Goal: Task Accomplishment & Management: Manage account settings

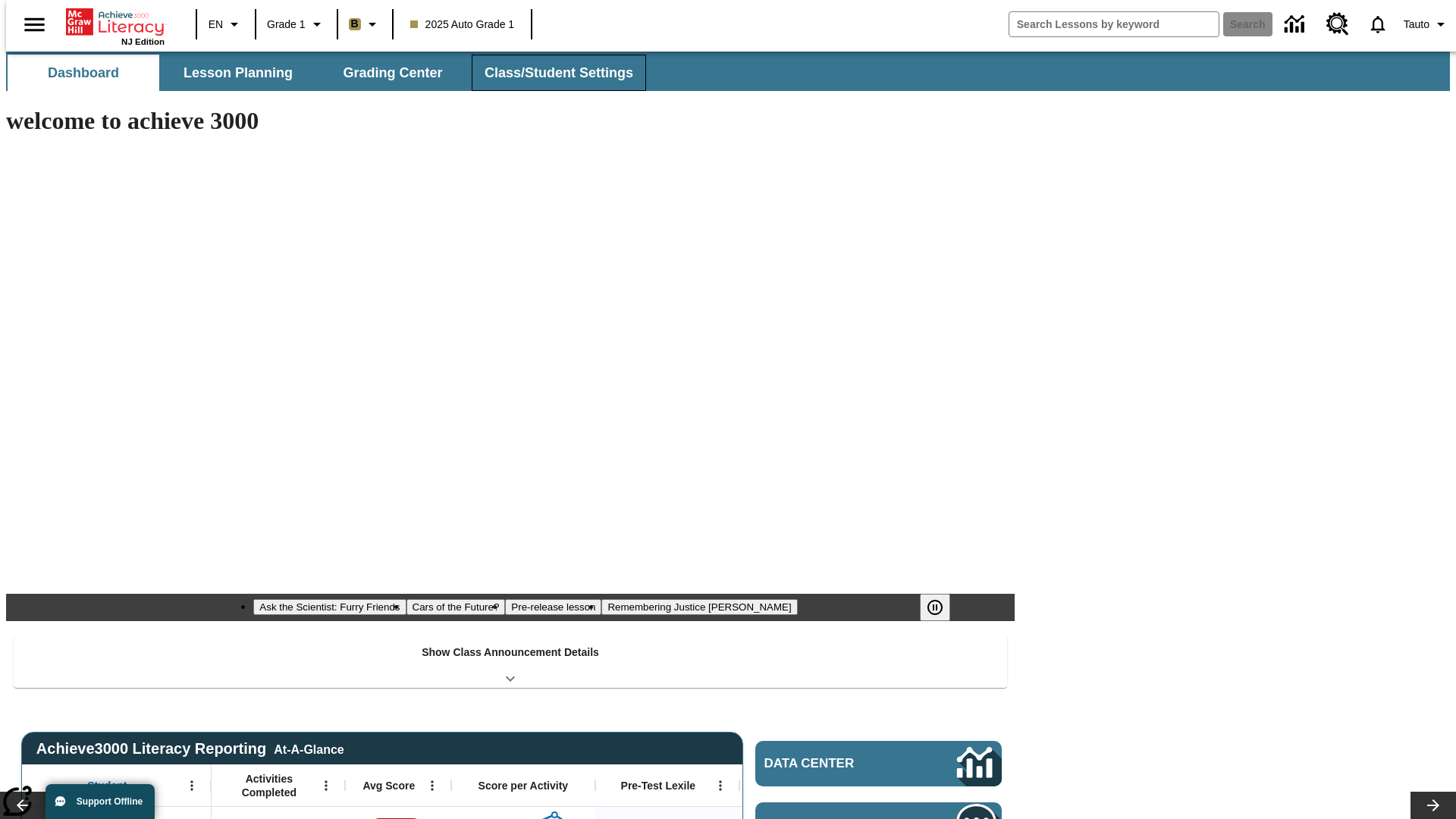
click at [551, 73] on span "Class/Student Settings" at bounding box center [558, 74] width 148 height 18
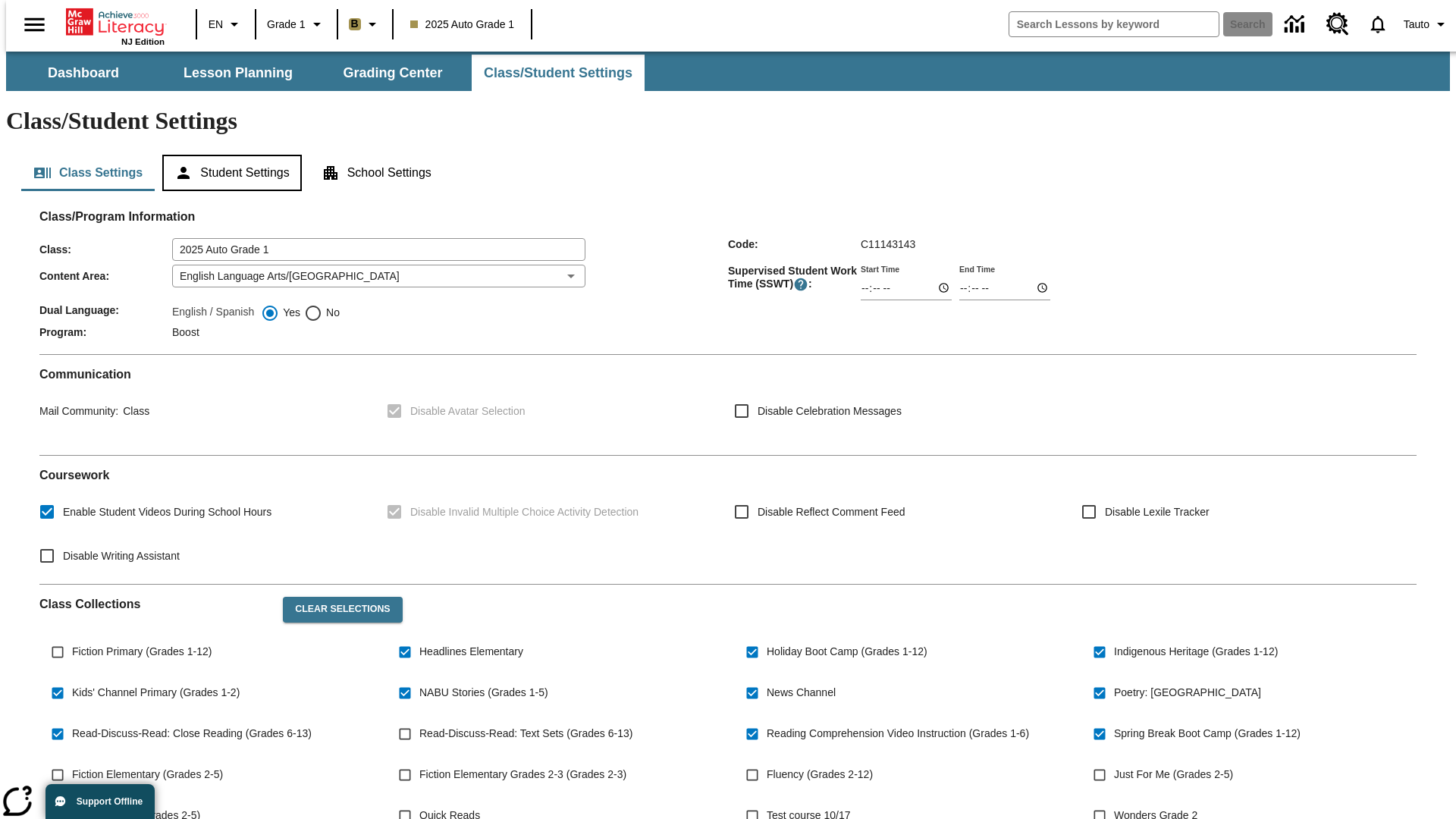
click at [228, 154] on button "Student Settings" at bounding box center [231, 172] width 139 height 36
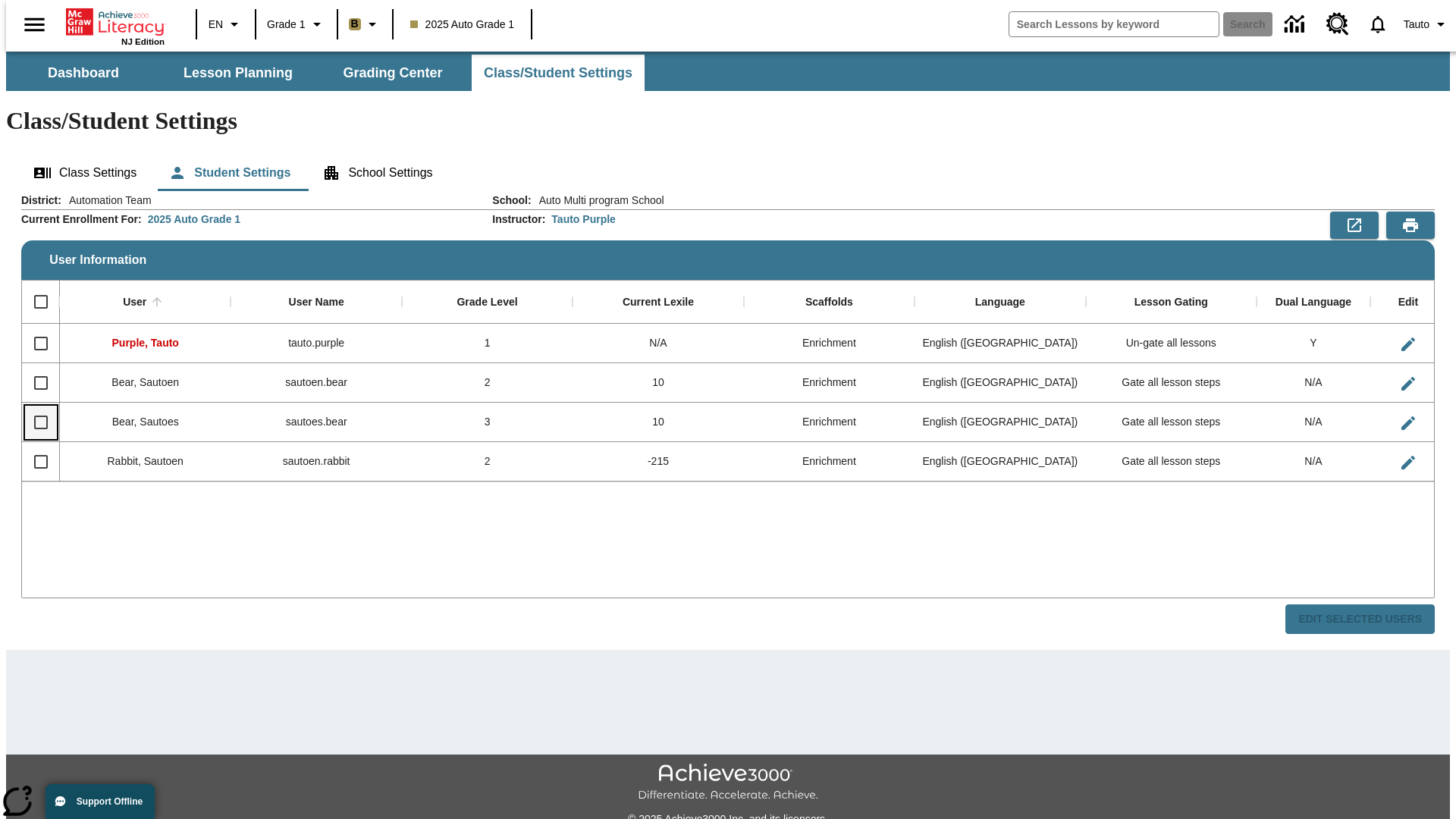
click at [34, 406] on input "Select row" at bounding box center [40, 422] width 31 height 31
checkbox input "true"
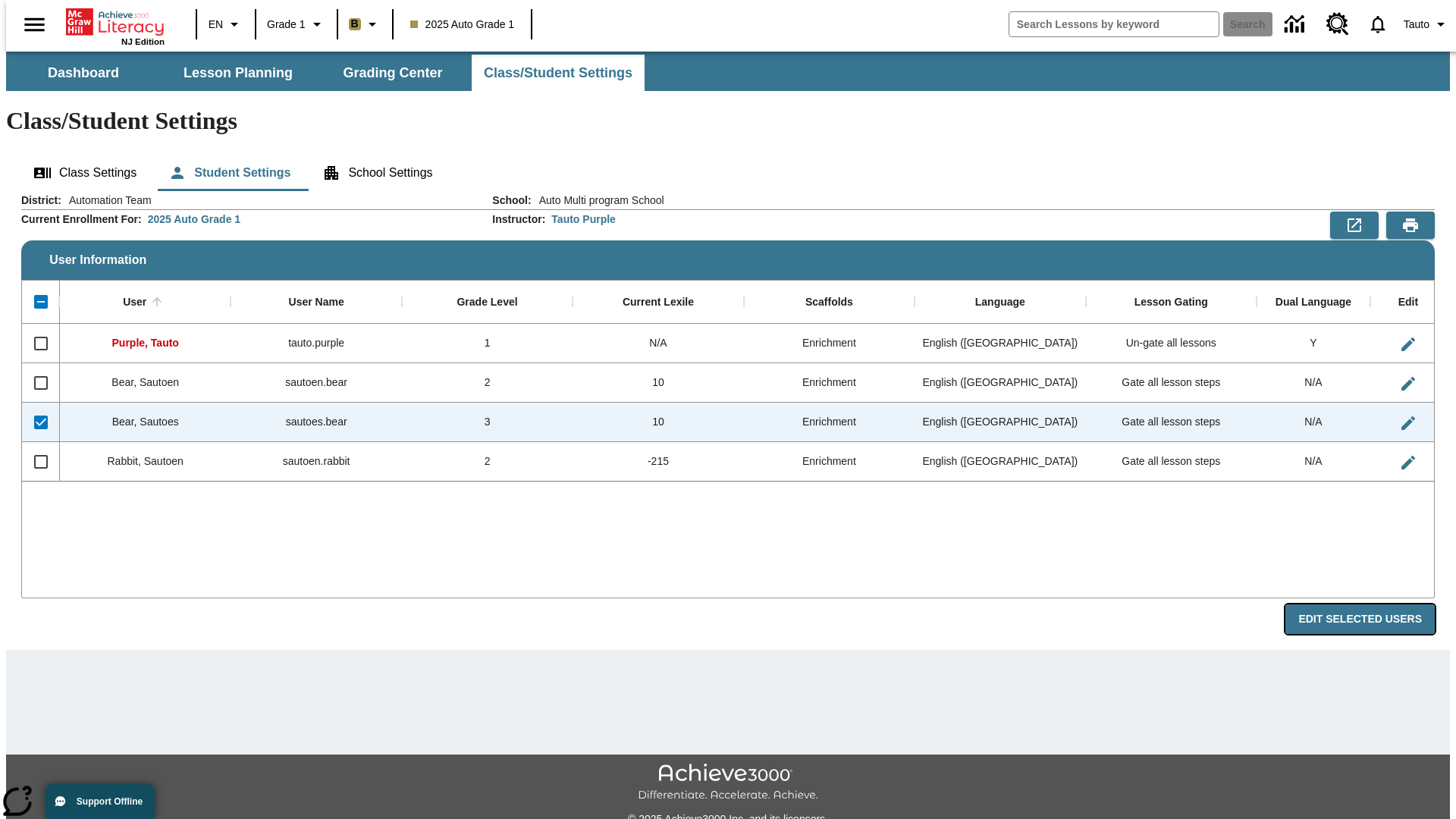
click at [1371, 605] on button "Edit Selected Users" at bounding box center [1361, 619] width 149 height 29
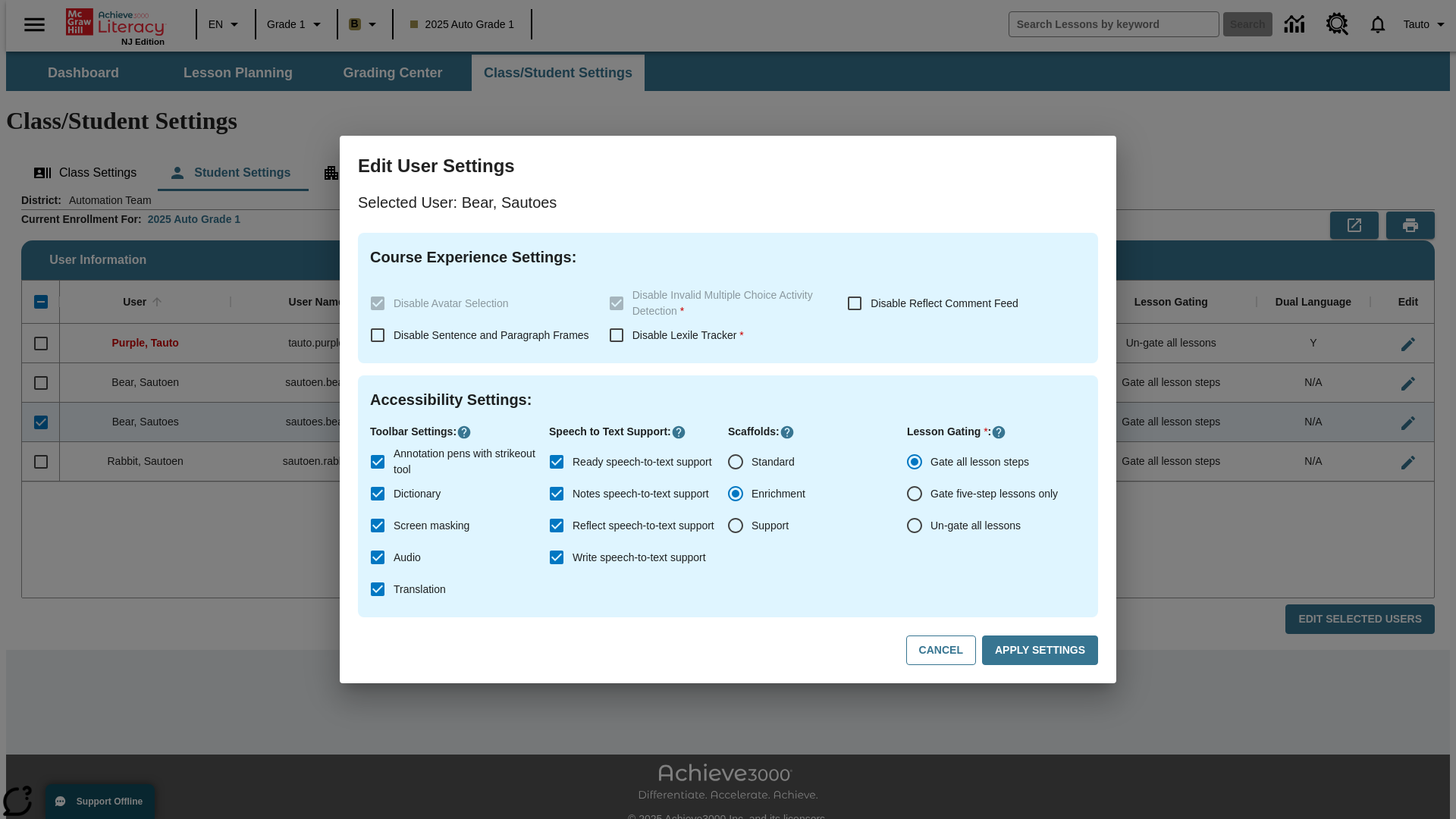
click at [914, 526] on input "Un-gate all lessons" at bounding box center [914, 525] width 31 height 31
radio input "true"
click at [1043, 651] on button "Apply Settings" at bounding box center [1040, 650] width 116 height 29
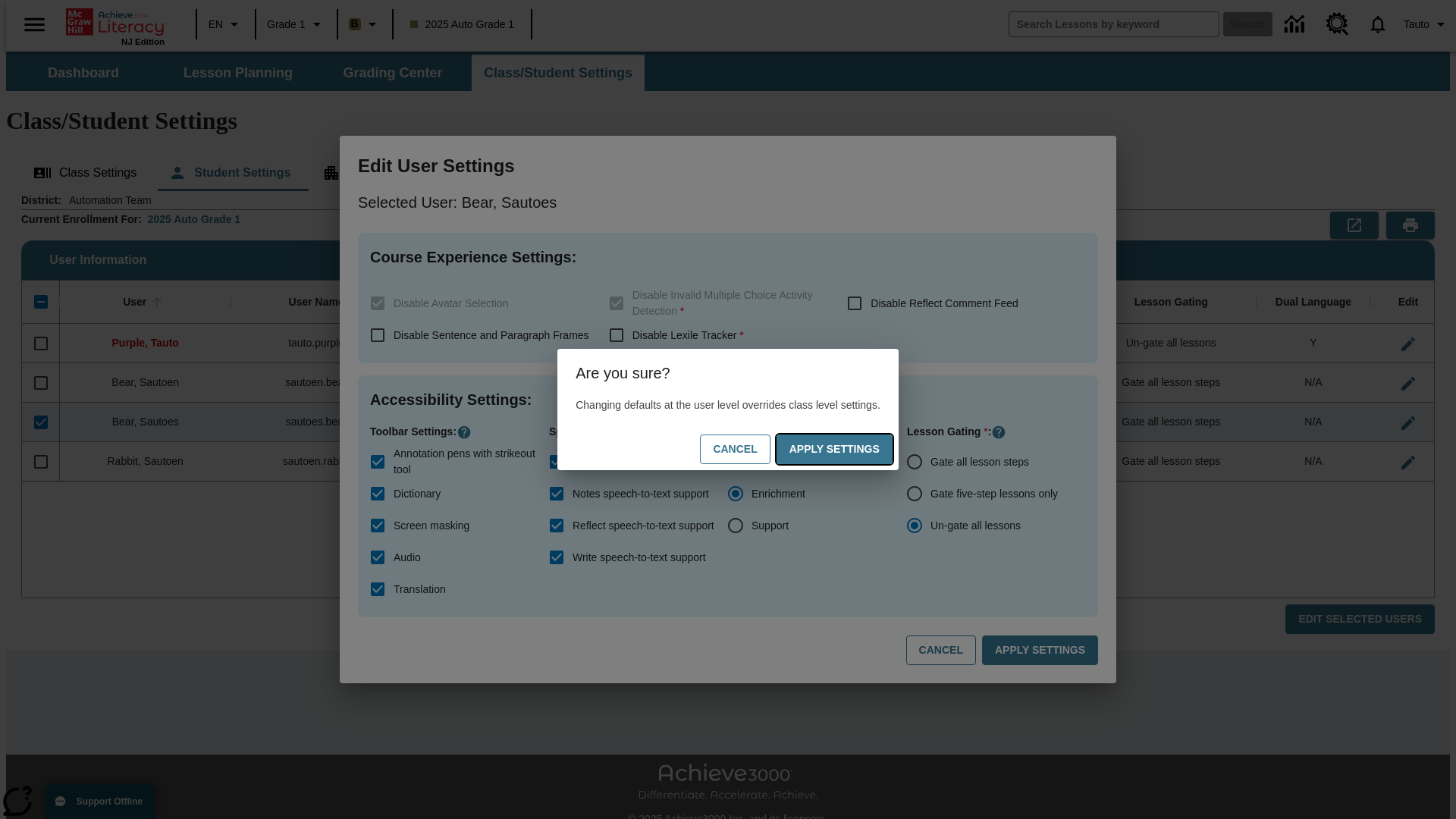
click at [849, 449] on button "Apply Settings" at bounding box center [835, 449] width 116 height 29
radio input "true"
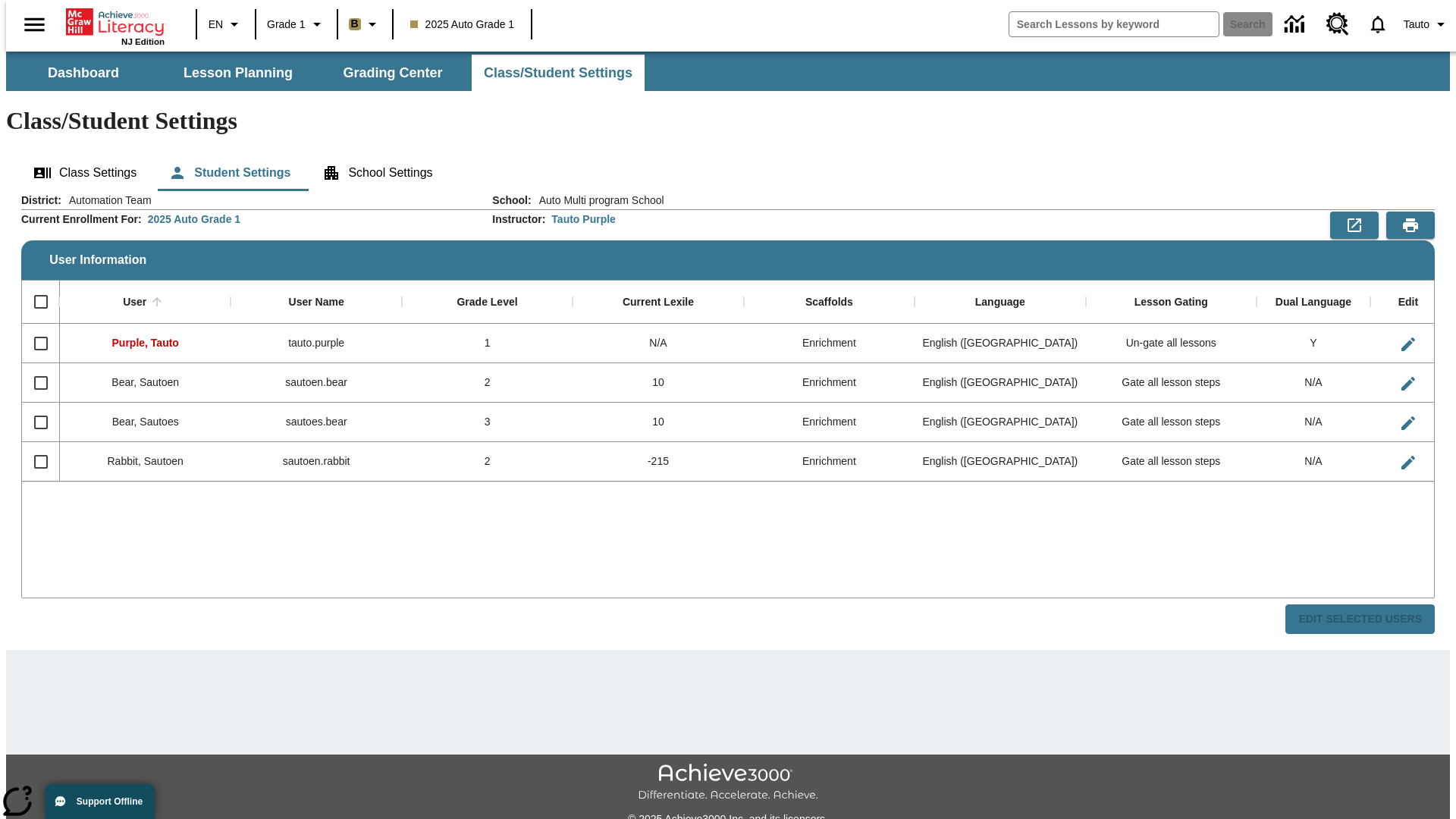
checkbox input "false"
click at [34, 406] on input "Select row" at bounding box center [40, 422] width 31 height 31
checkbox input "true"
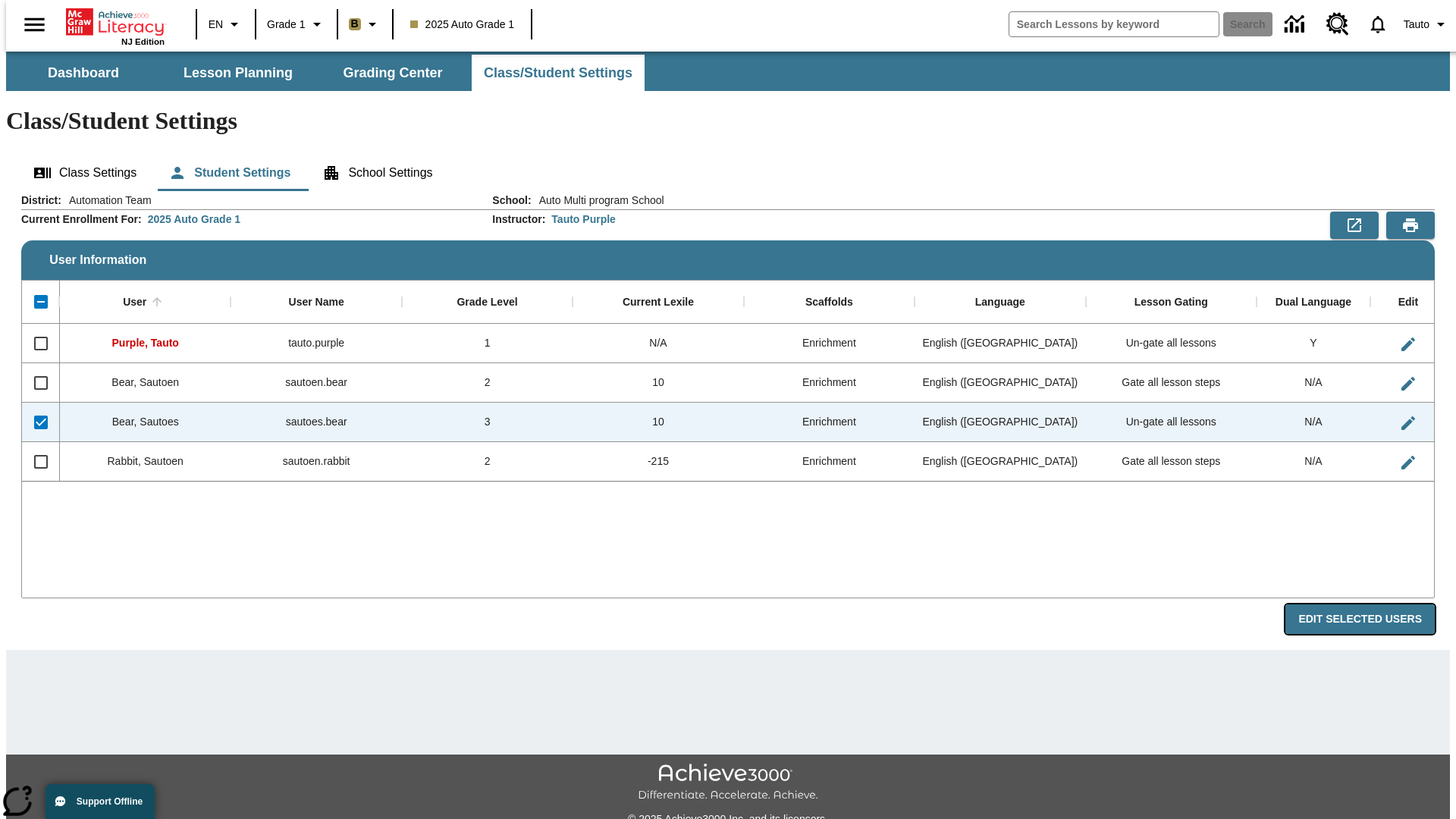
click at [1371, 605] on button "Edit Selected Users" at bounding box center [1361, 619] width 149 height 29
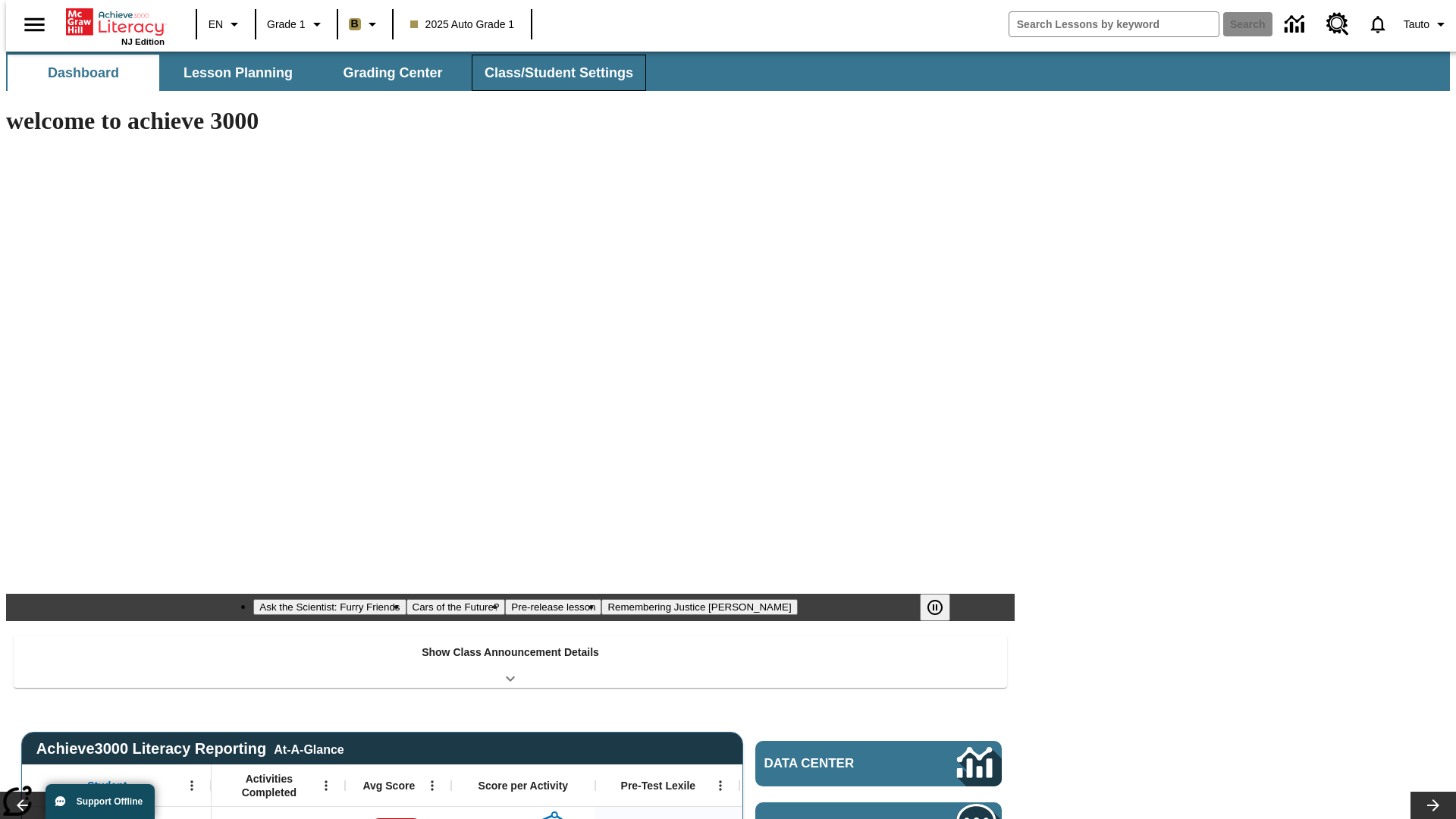
click at [551, 73] on span "Class/Student Settings" at bounding box center [558, 74] width 148 height 18
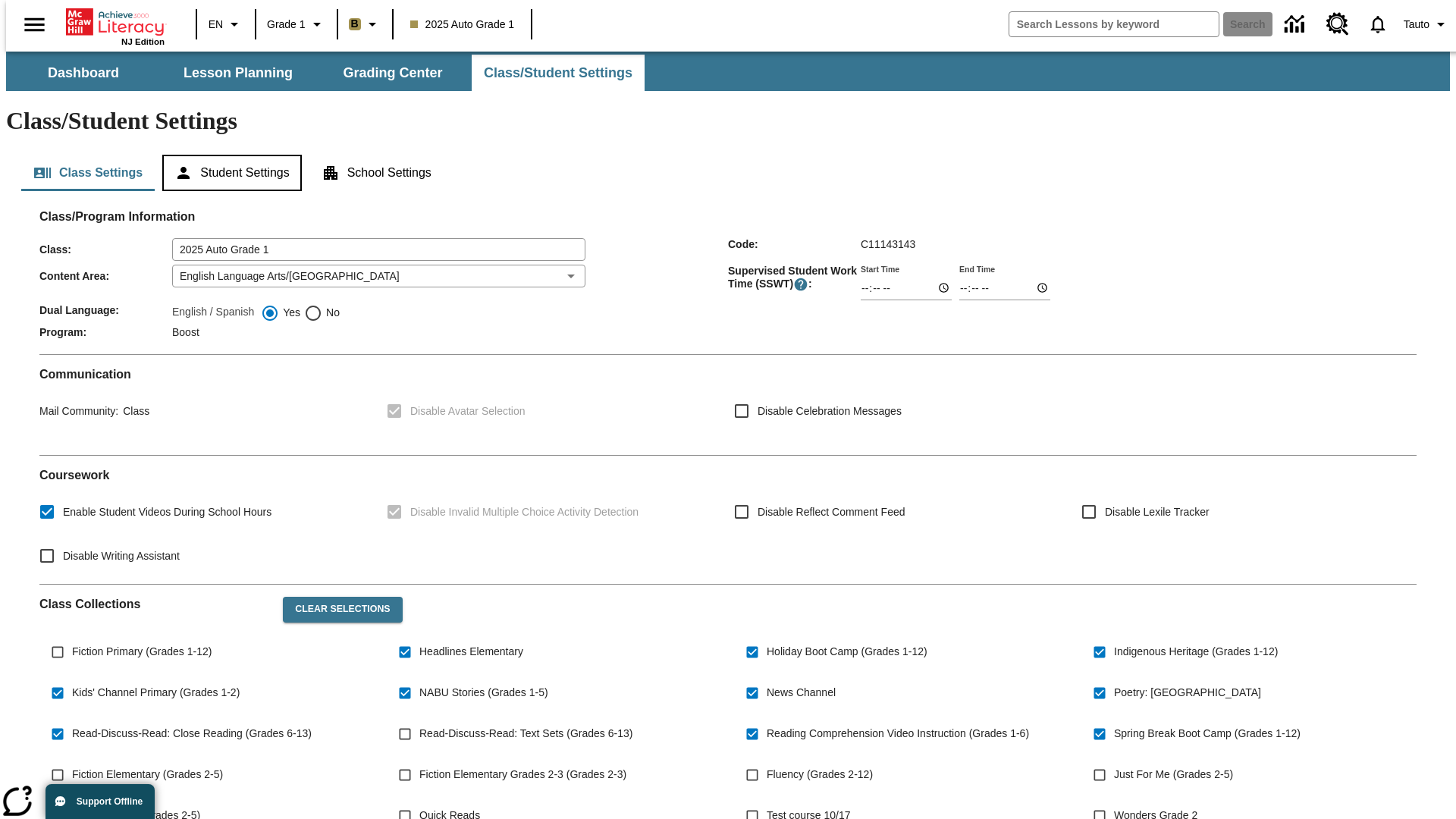
click at [228, 154] on button "Student Settings" at bounding box center [231, 172] width 139 height 36
